Goal: Find specific page/section: Find specific page/section

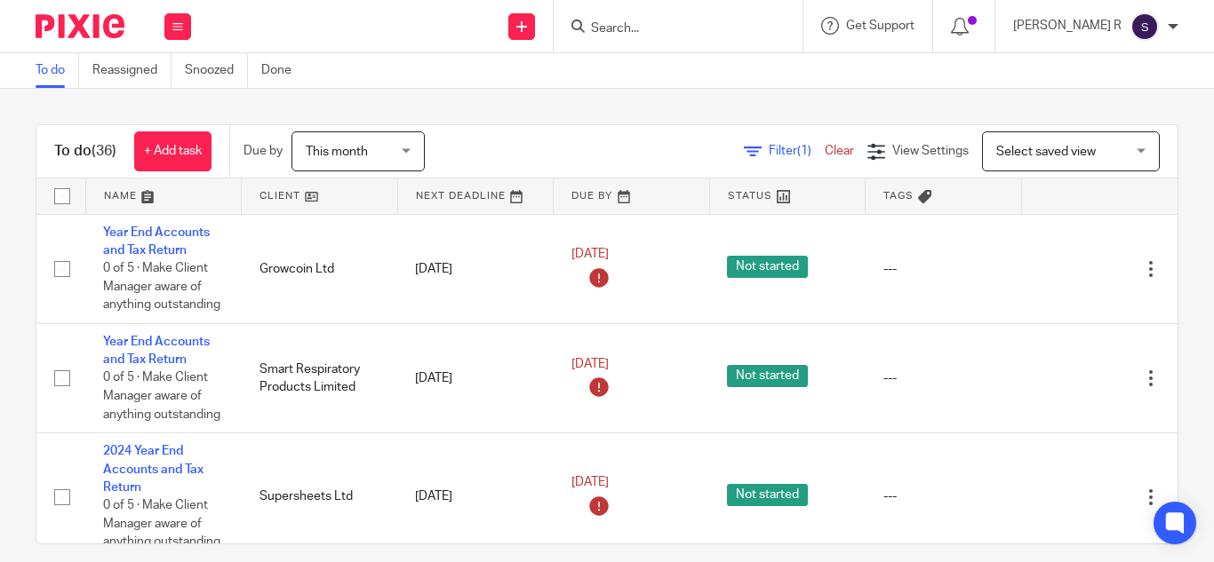
click at [725, 24] on input "Search" at bounding box center [669, 29] width 160 height 16
click at [654, 29] on input "Search" at bounding box center [669, 29] width 160 height 16
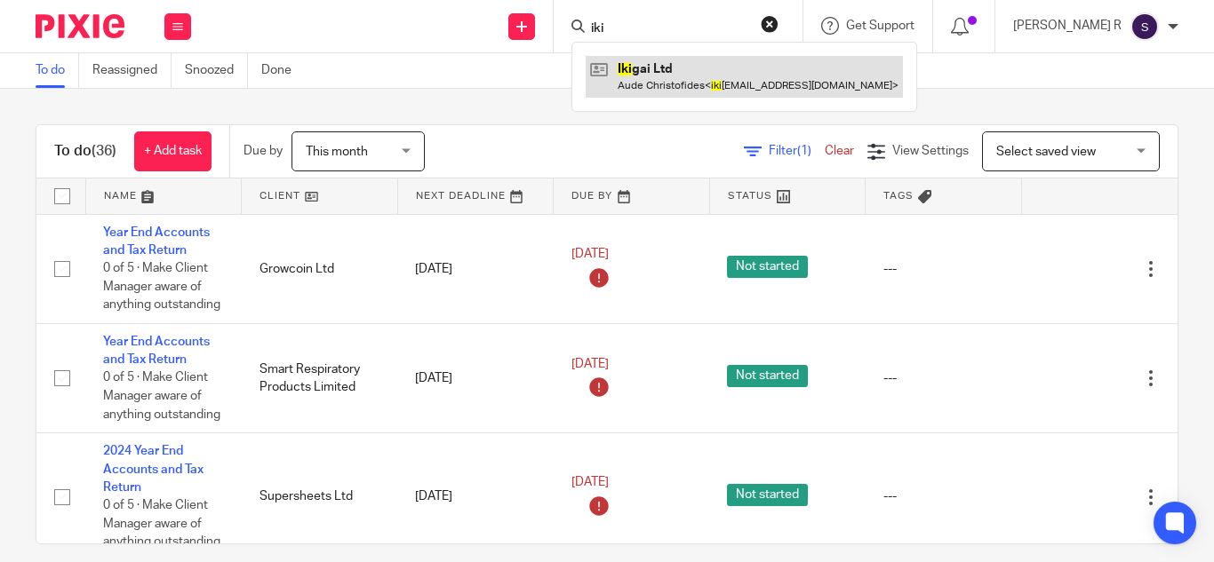
type input "iki"
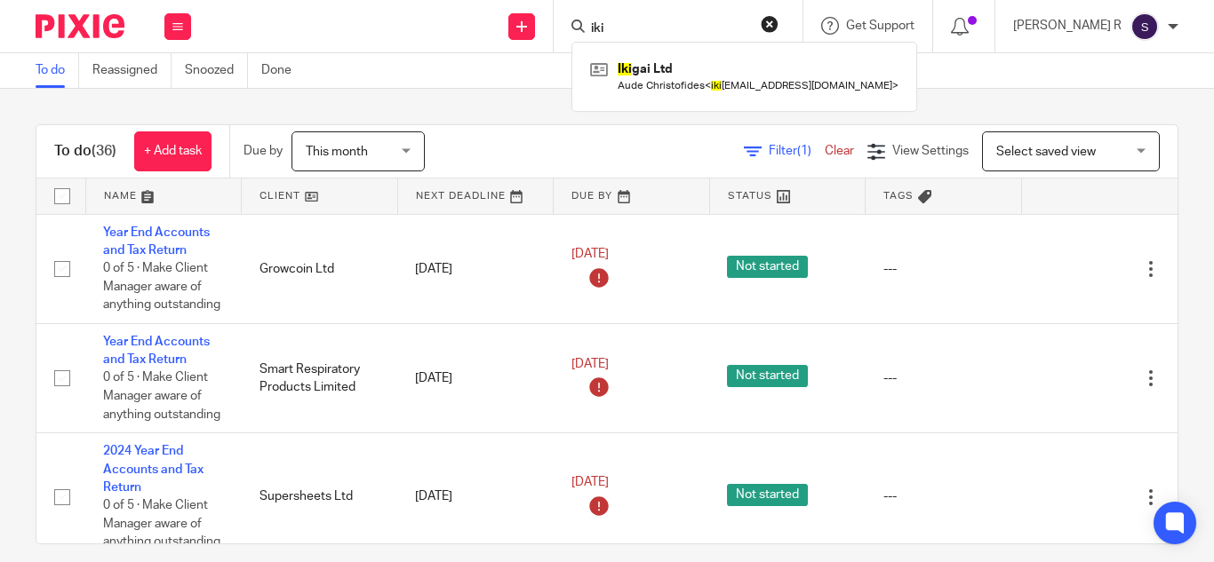
drag, startPoint x: 529, startPoint y: 116, endPoint x: 546, endPoint y: 118, distance: 17.0
click at [528, 116] on div "To do (36) + Add task Due by This month This month Today Tomorrow This week Nex…" at bounding box center [607, 326] width 1214 height 474
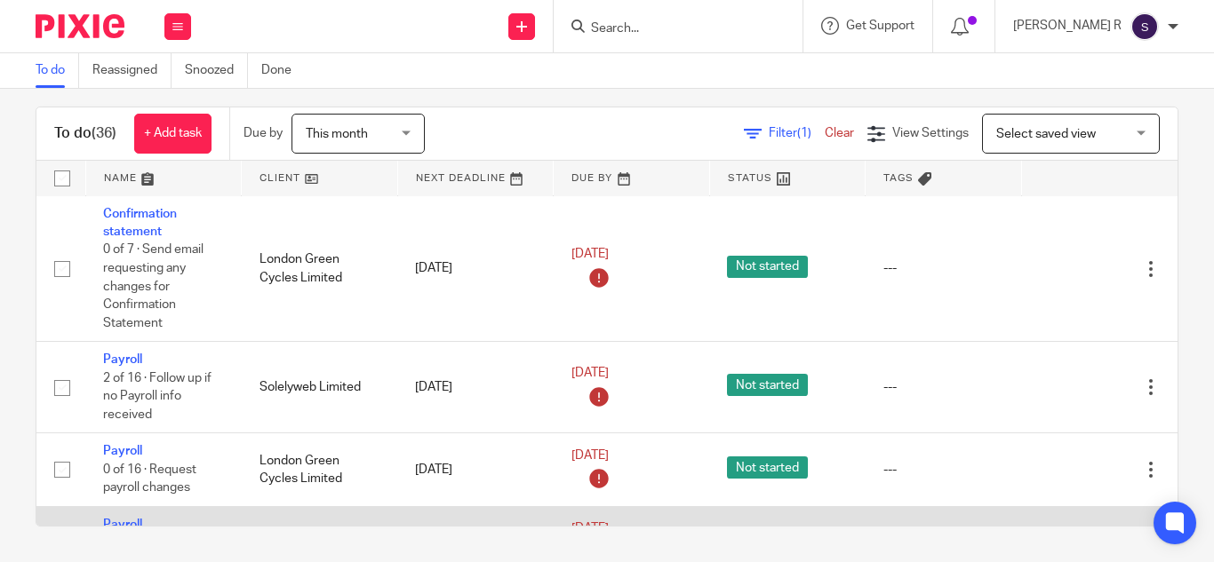
scroll to position [3500, 0]
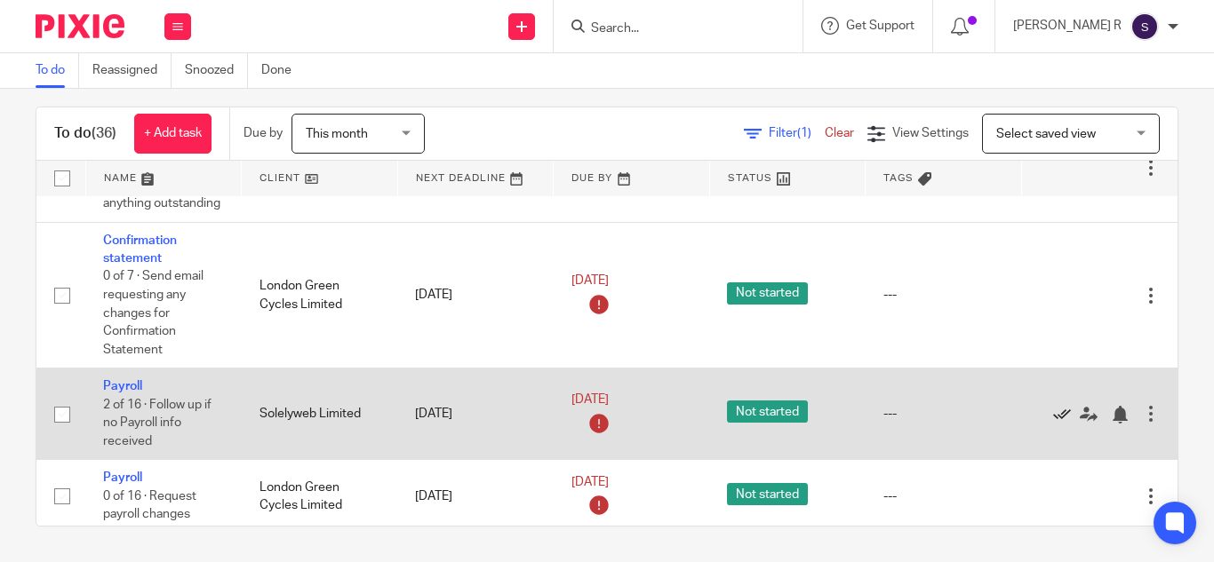
click at [1057, 412] on icon at bounding box center [1062, 415] width 18 height 18
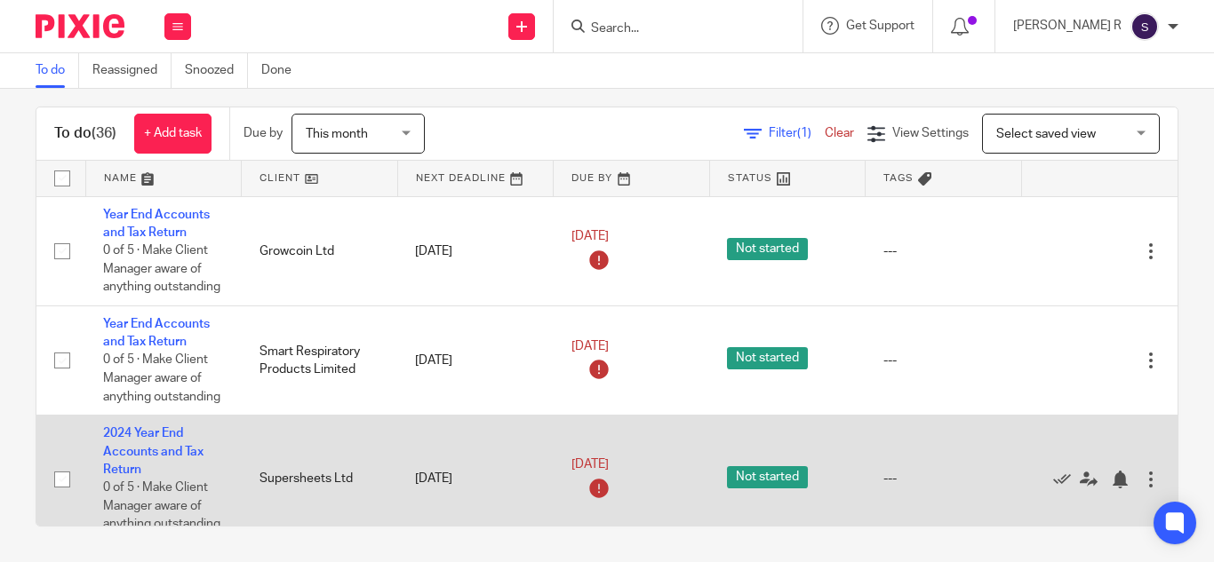
scroll to position [0, 0]
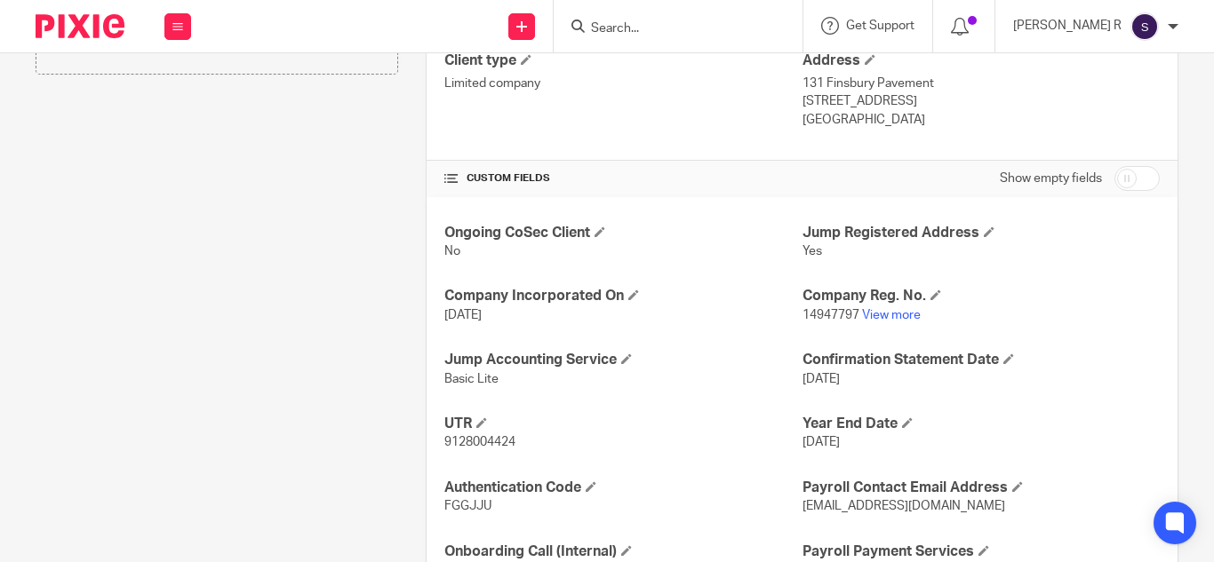
scroll to position [533, 0]
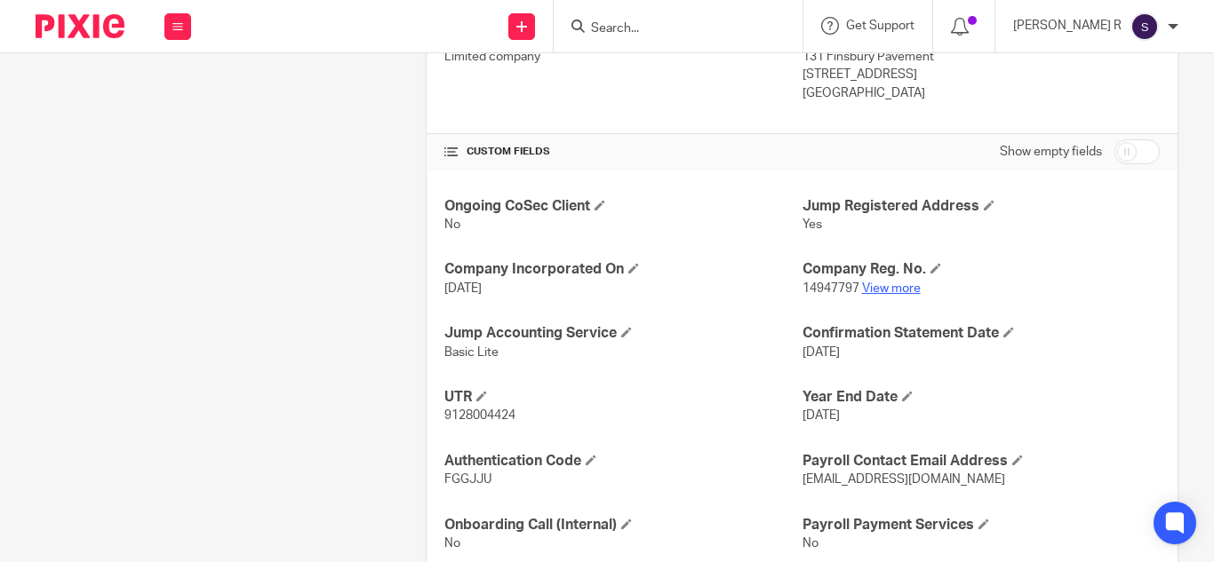
click at [891, 288] on link "View more" at bounding box center [891, 289] width 59 height 12
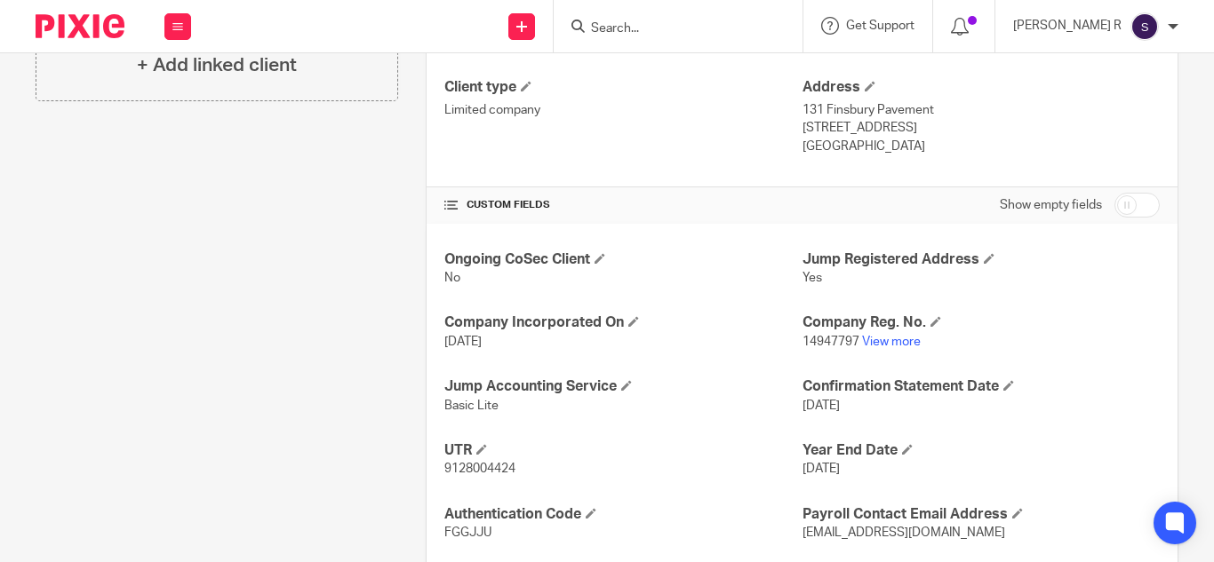
scroll to position [89, 0]
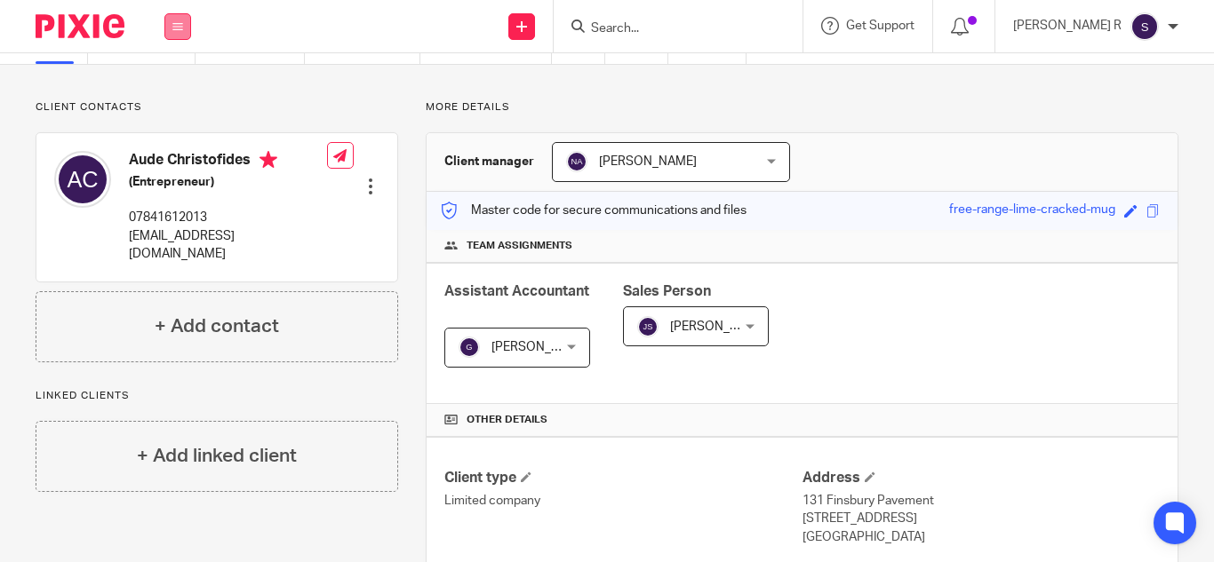
click at [171, 32] on button at bounding box center [177, 26] width 27 height 27
click at [167, 84] on link "Work" at bounding box center [168, 82] width 28 height 12
